Goal: Task Accomplishment & Management: Complete application form

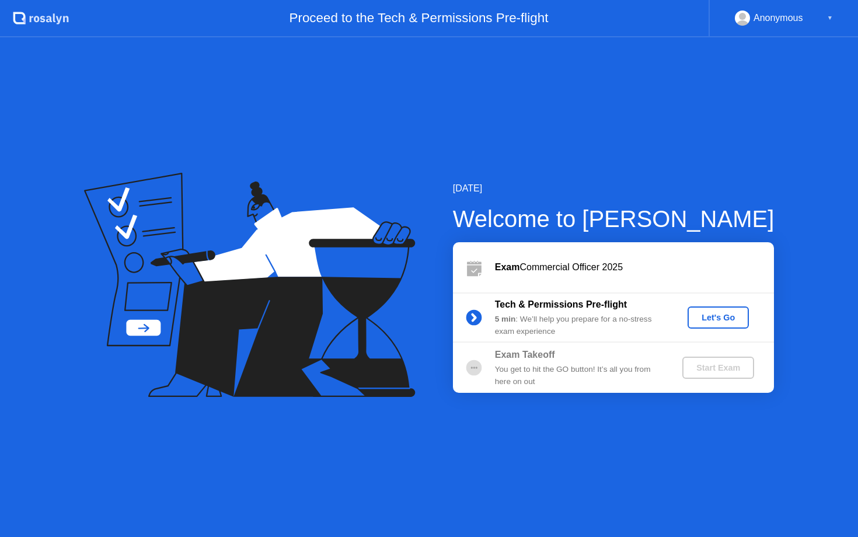
click at [722, 318] on div "Let's Go" at bounding box center [718, 317] width 52 height 9
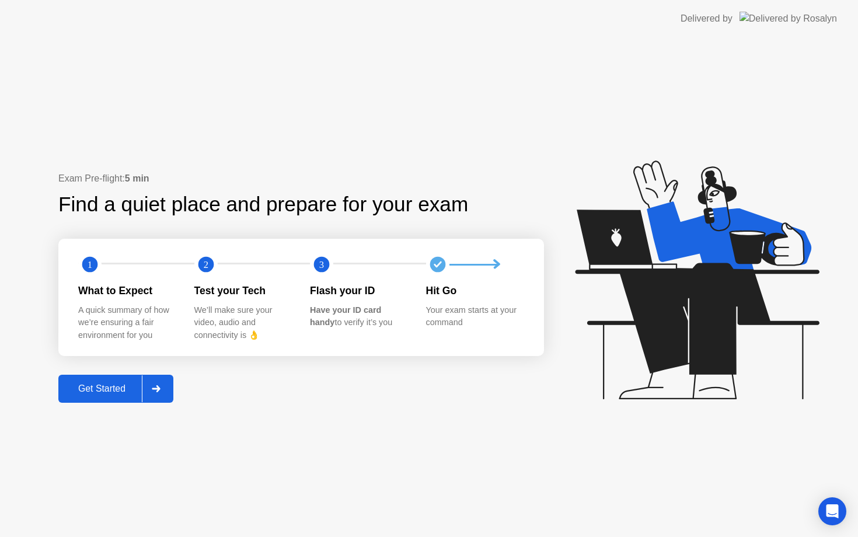
click at [109, 386] on div "Get Started" at bounding box center [102, 389] width 80 height 11
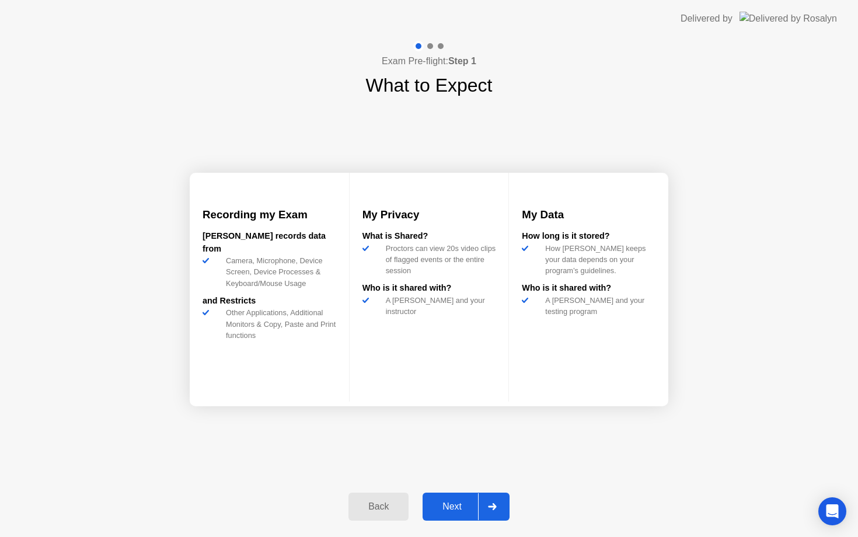
click at [444, 493] on button "Next" at bounding box center [466, 507] width 87 height 28
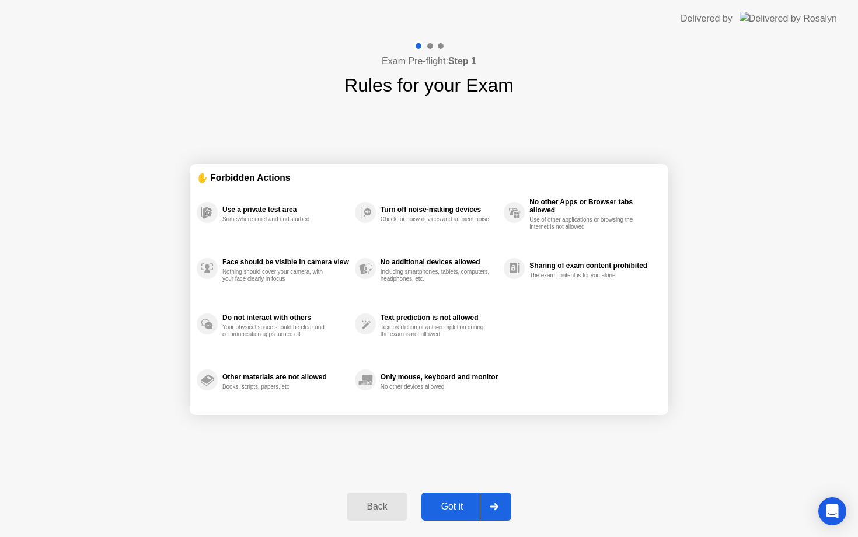
click at [448, 511] on div "Got it" at bounding box center [452, 506] width 55 height 11
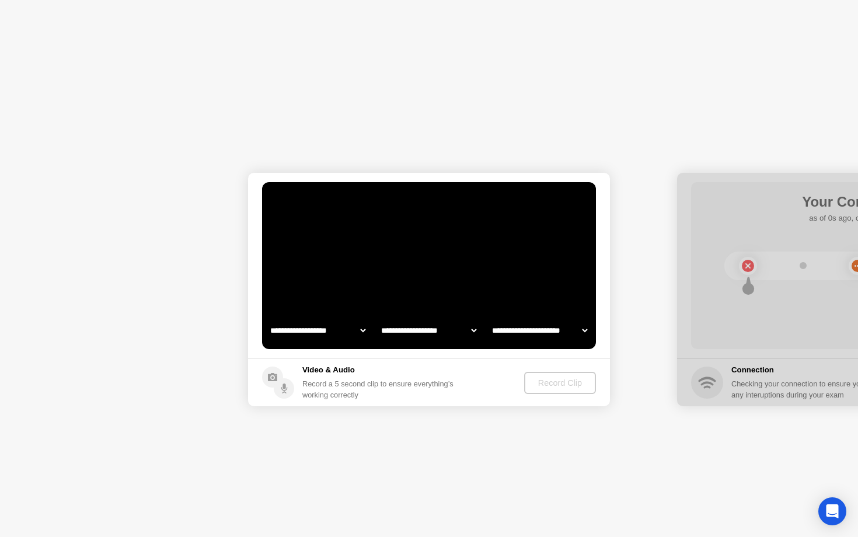
select select "**********"
select select "*******"
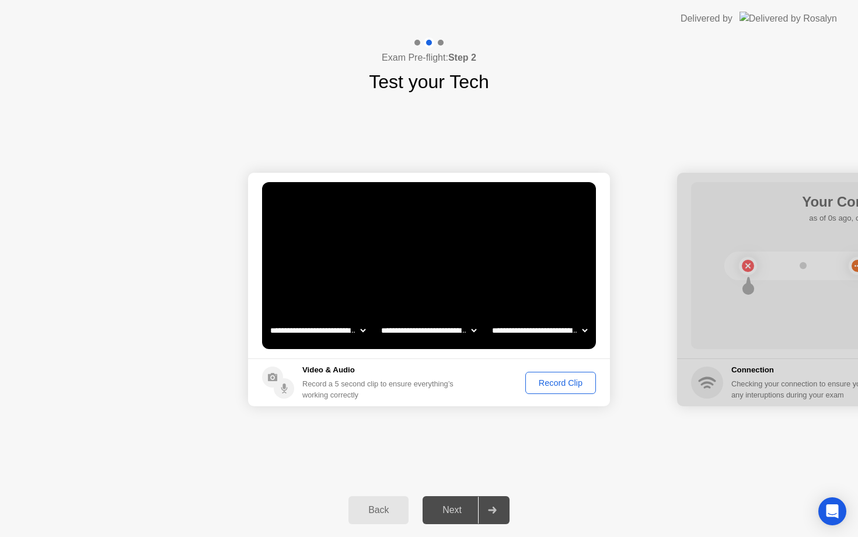
click at [441, 514] on div "Next" at bounding box center [452, 510] width 52 height 11
click at [581, 332] on select "**********" at bounding box center [540, 330] width 100 height 23
click at [546, 381] on div "Record Clip" at bounding box center [560, 382] width 62 height 9
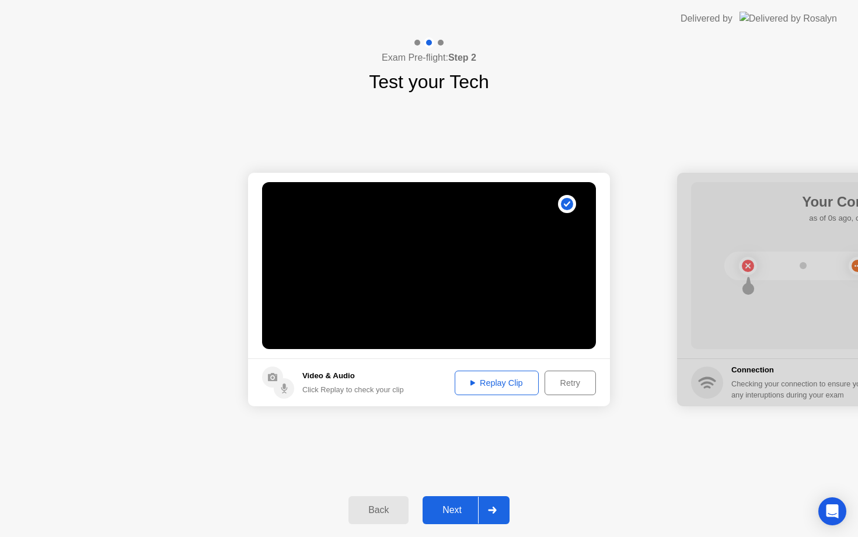
click at [468, 382] on div "Replay Clip" at bounding box center [497, 382] width 76 height 9
click at [471, 382] on icon at bounding box center [473, 382] width 5 height 5
click at [450, 506] on div "Next" at bounding box center [452, 510] width 52 height 11
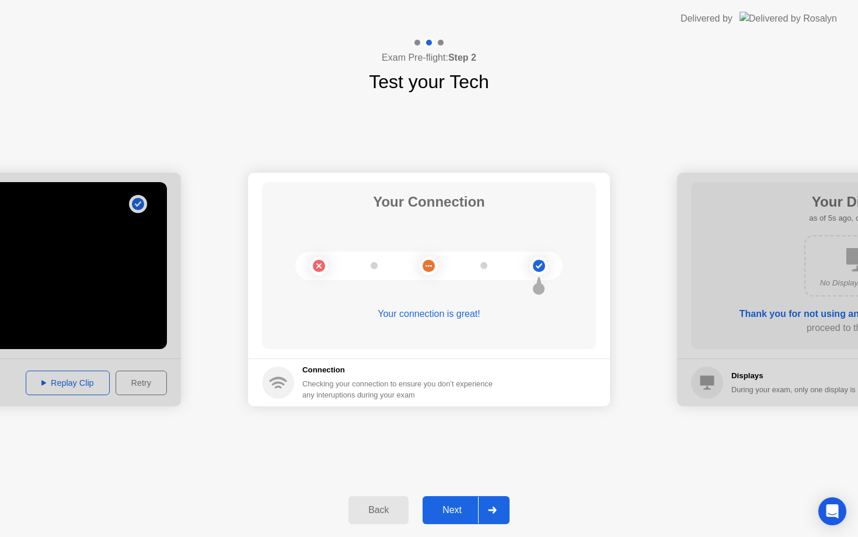
click at [451, 506] on div "Next" at bounding box center [452, 510] width 52 height 11
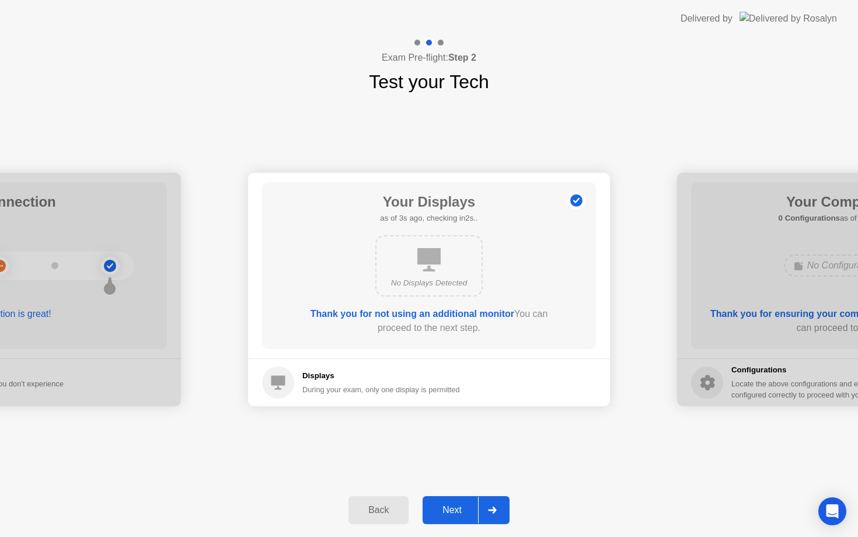
click at [451, 506] on div "Next" at bounding box center [452, 510] width 52 height 11
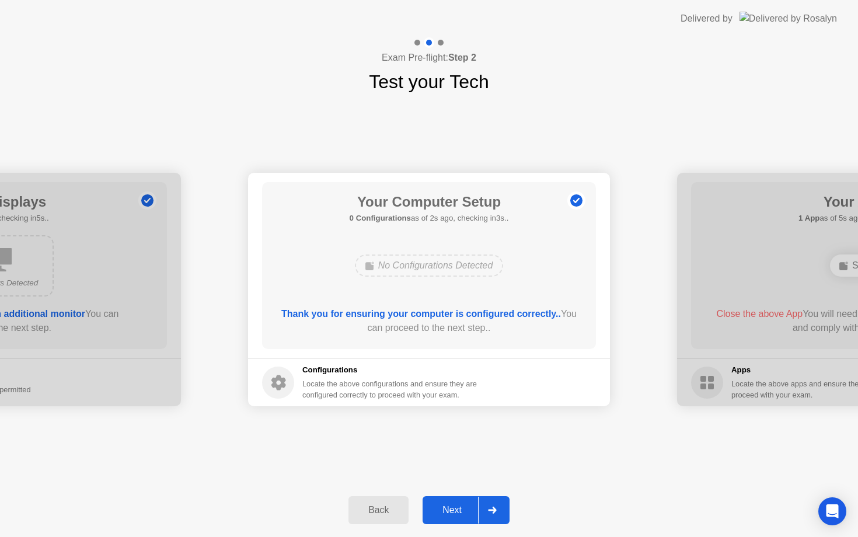
click at [451, 506] on div "Next" at bounding box center [452, 510] width 52 height 11
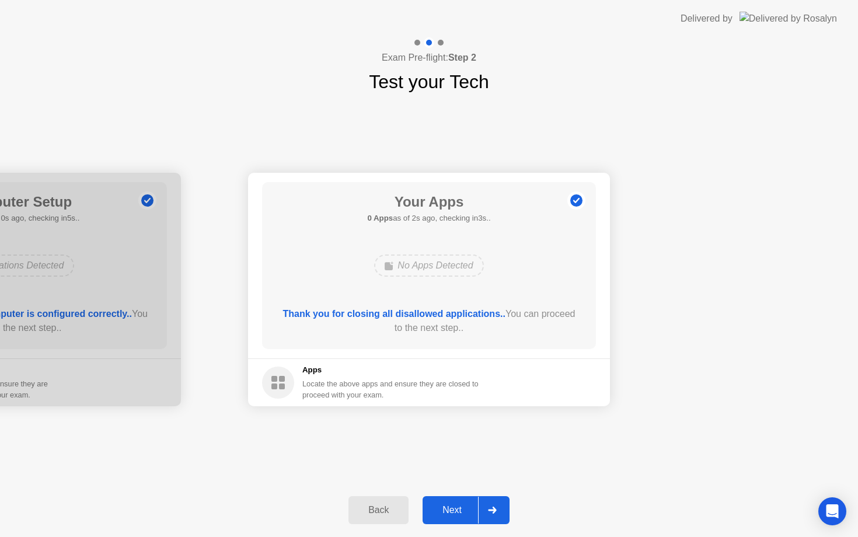
click at [453, 506] on div "Next" at bounding box center [452, 510] width 52 height 11
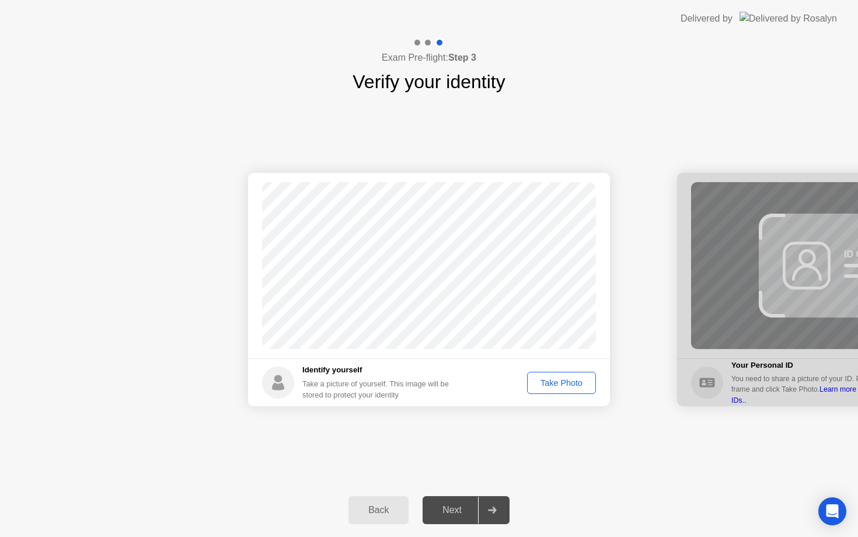
click at [559, 380] on div "Take Photo" at bounding box center [561, 382] width 61 height 9
click at [450, 509] on div "Next" at bounding box center [452, 510] width 52 height 11
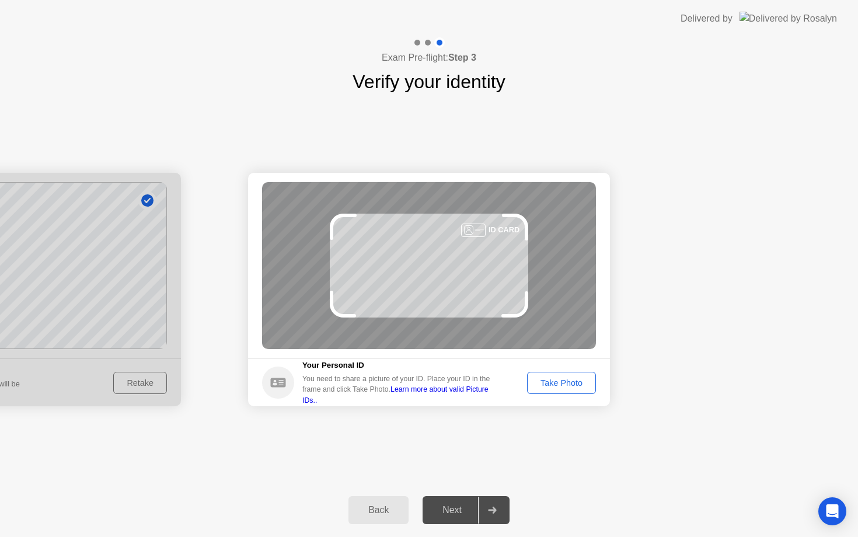
click at [563, 383] on div "Take Photo" at bounding box center [561, 382] width 61 height 9
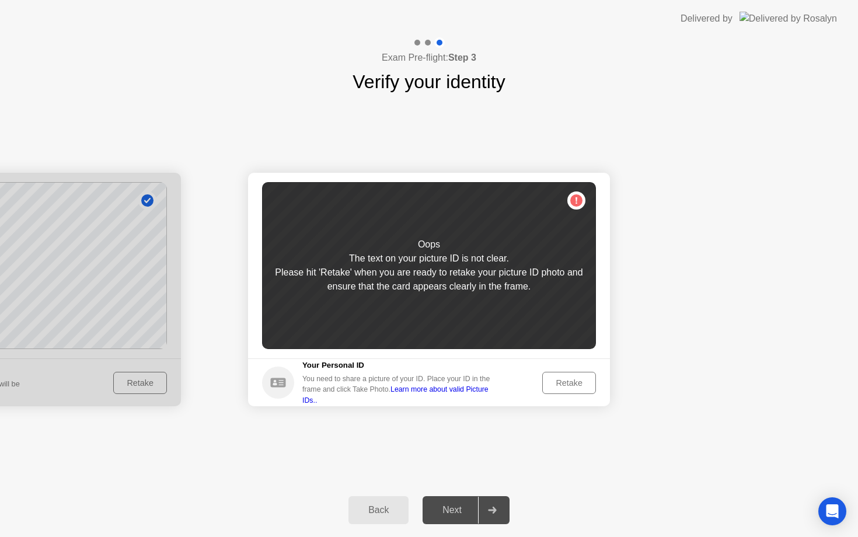
click at [563, 382] on div "Retake" at bounding box center [569, 382] width 46 height 9
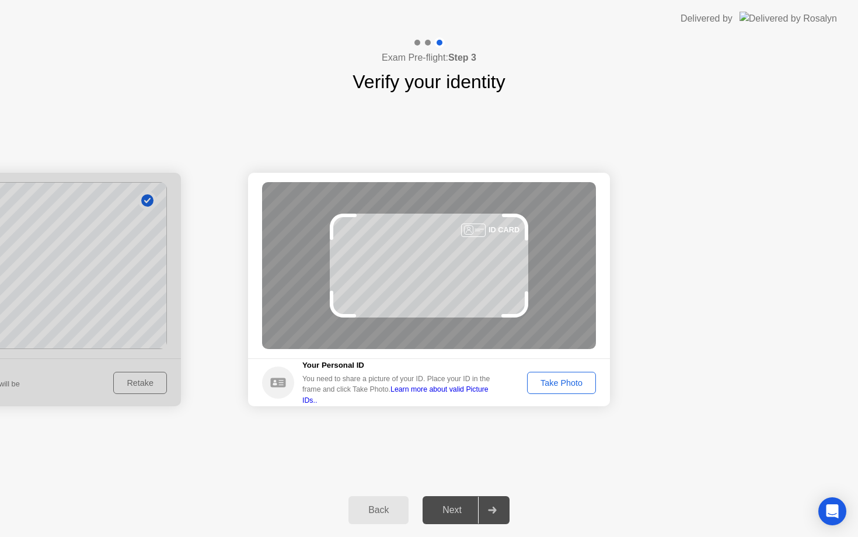
click at [562, 381] on div "Take Photo" at bounding box center [561, 382] width 61 height 9
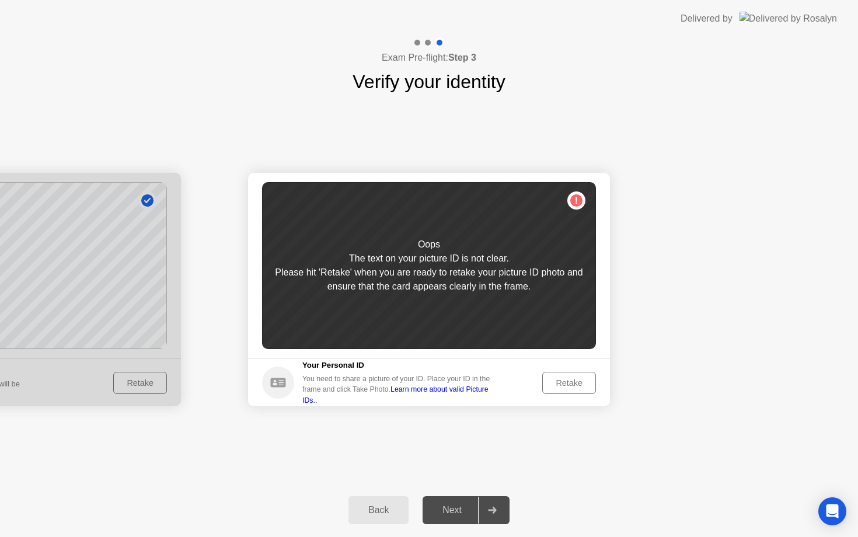
click at [562, 381] on div "Retake" at bounding box center [569, 382] width 46 height 9
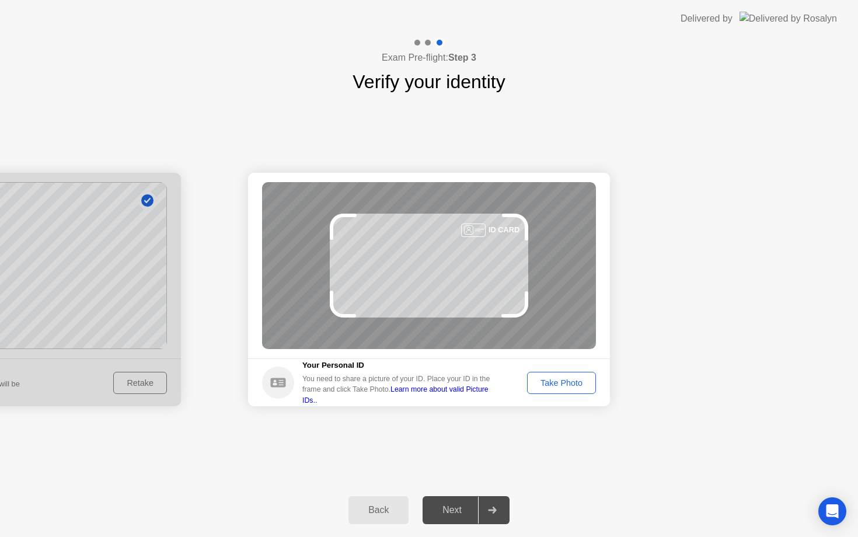
click at [562, 381] on div "Take Photo" at bounding box center [561, 382] width 61 height 9
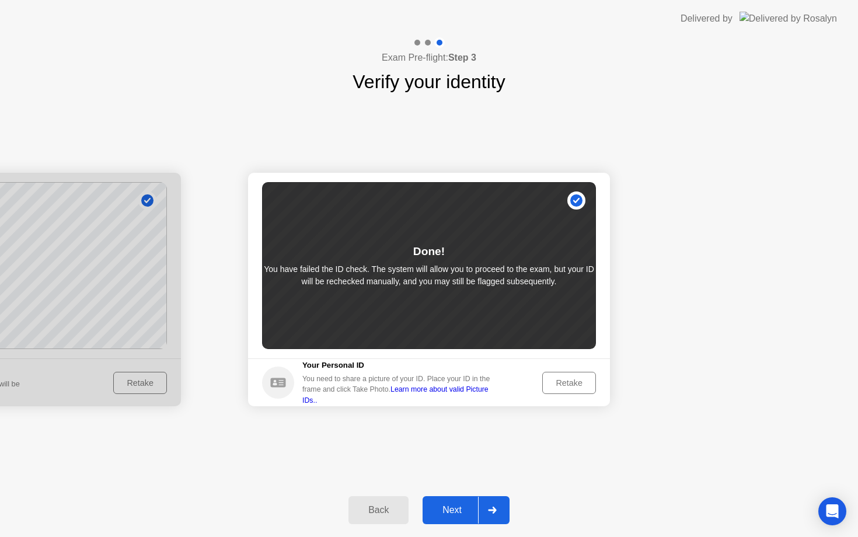
click at [452, 509] on div "Next" at bounding box center [452, 510] width 52 height 11
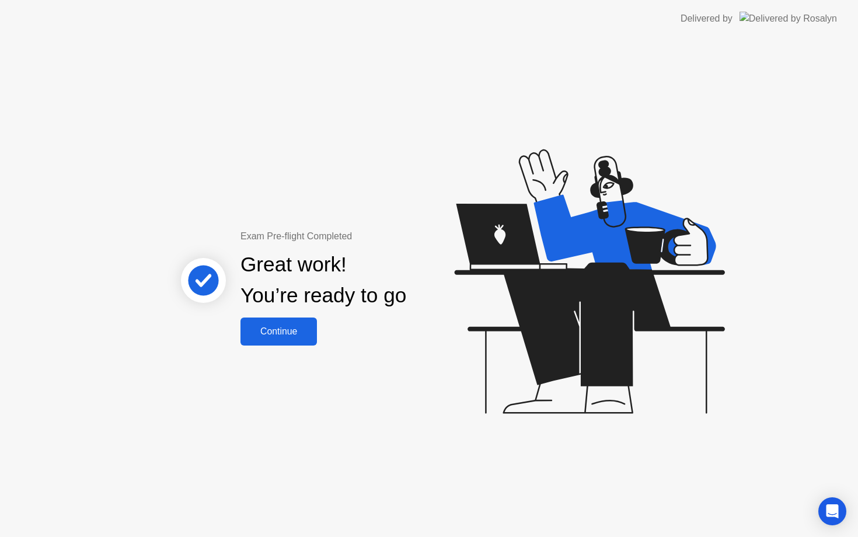
click at [273, 328] on div "Continue" at bounding box center [278, 331] width 69 height 11
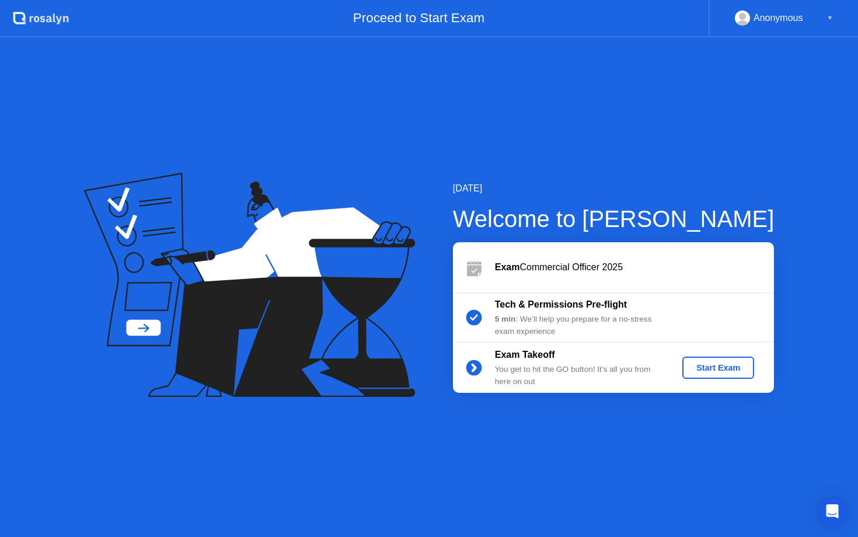
click at [710, 368] on div "Start Exam" at bounding box center [718, 367] width 62 height 9
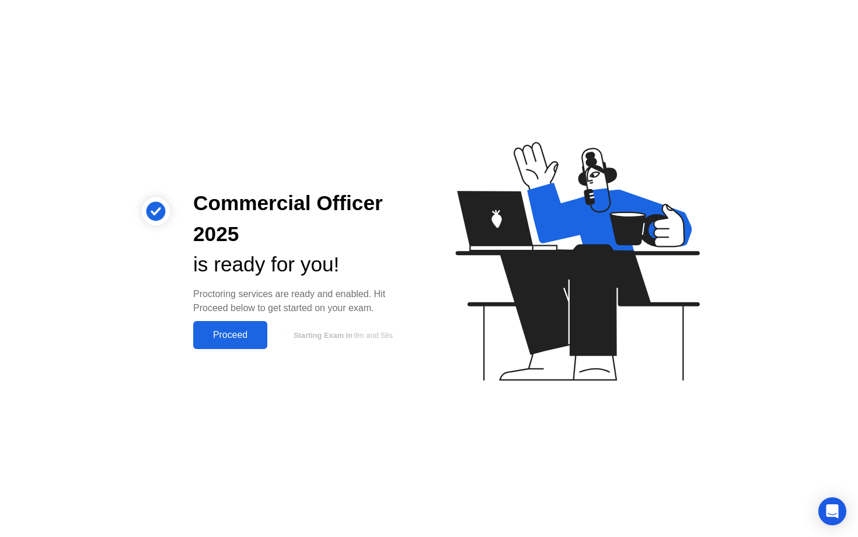
click at [229, 331] on div "Proceed" at bounding box center [230, 335] width 67 height 11
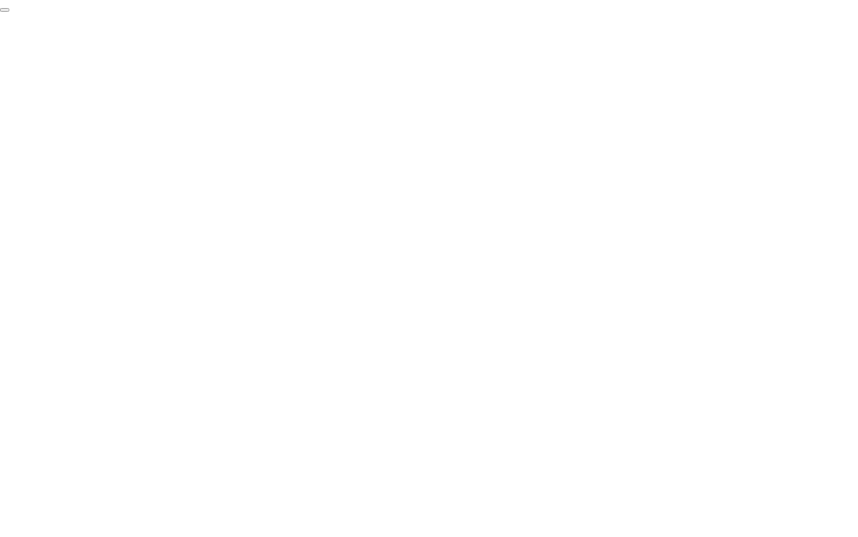
click div "End Proctoring Session"
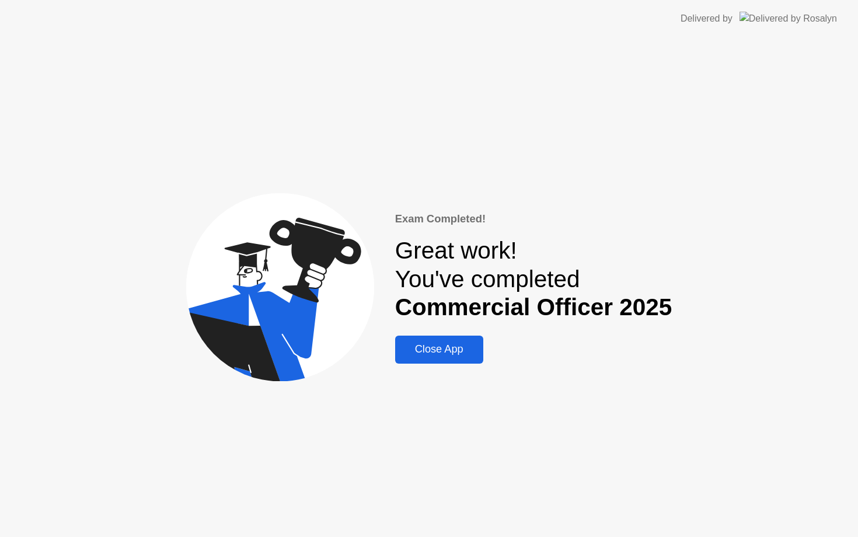
click at [442, 347] on div "Close App" at bounding box center [439, 349] width 81 height 12
